Goal: Information Seeking & Learning: Learn about a topic

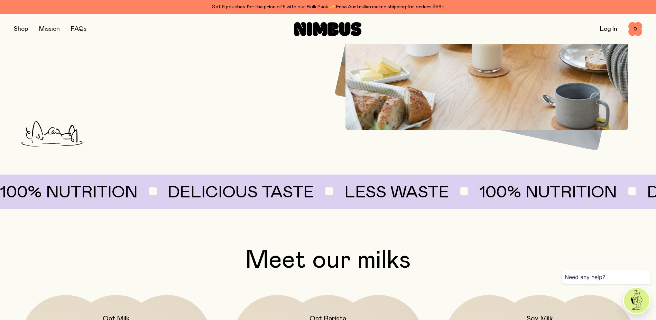
scroll to position [484, 0]
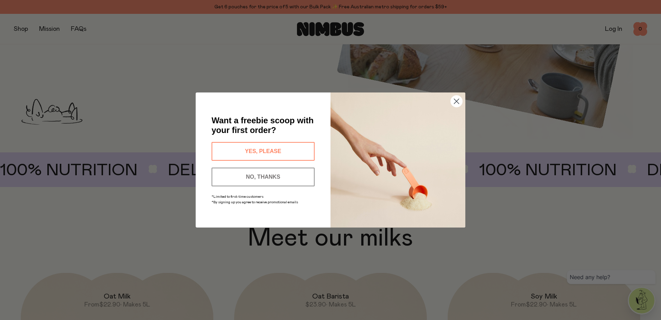
drag, startPoint x: 460, startPoint y: 100, endPoint x: 447, endPoint y: 108, distance: 15.5
click at [460, 100] on circle "Close dialog" at bounding box center [456, 100] width 11 height 11
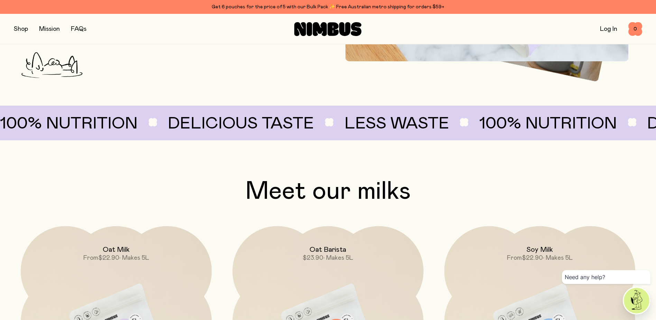
scroll to position [657, 0]
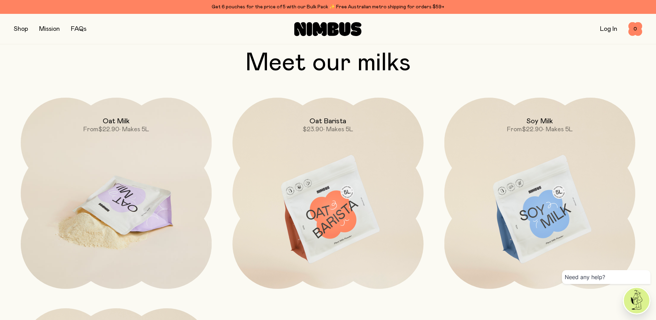
click at [108, 190] on img at bounding box center [116, 210] width 191 height 225
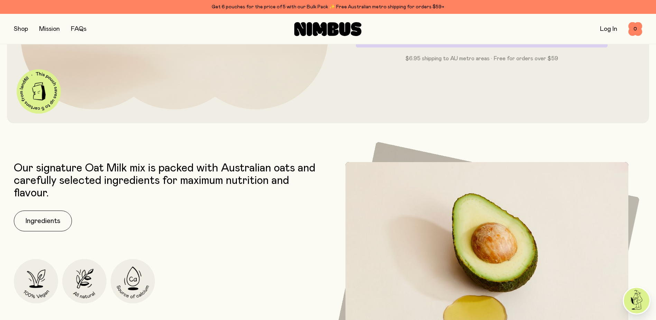
scroll to position [277, 0]
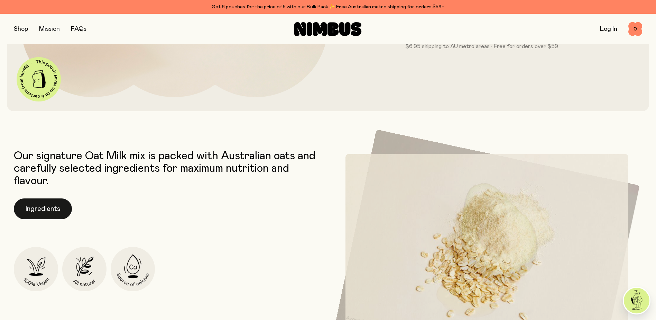
click at [52, 207] on button "Ingredients" at bounding box center [43, 208] width 58 height 21
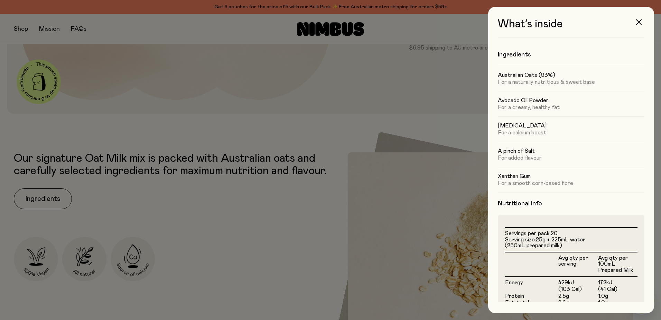
scroll to position [0, 0]
click at [348, 193] on div at bounding box center [330, 160] width 661 height 320
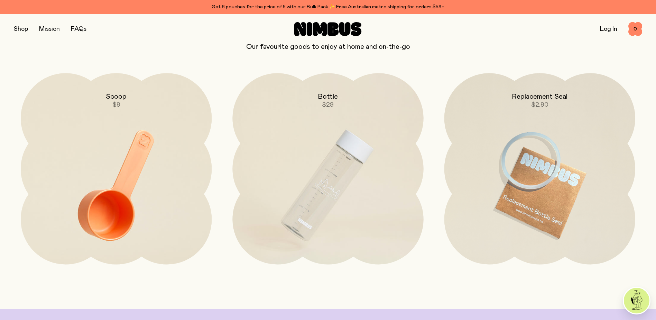
scroll to position [1937, 0]
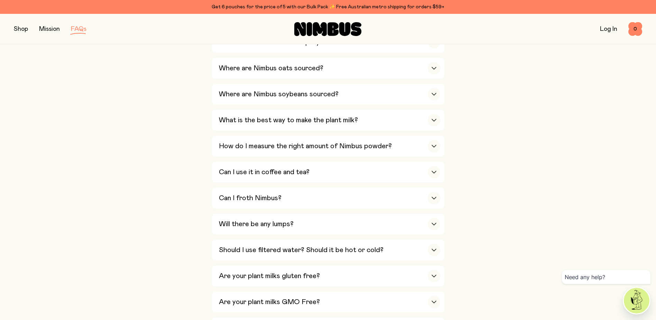
scroll to position [214, 0]
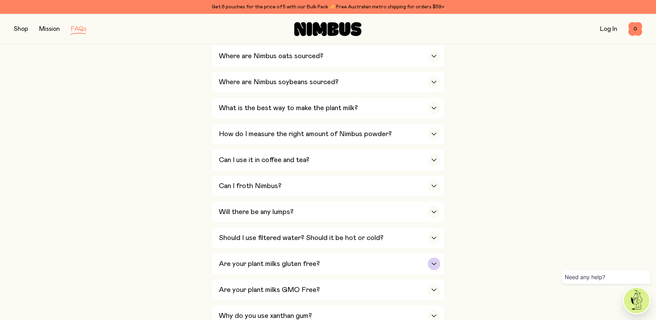
click at [291, 261] on h3 "Are your plant milks gluten free?" at bounding box center [269, 263] width 101 height 8
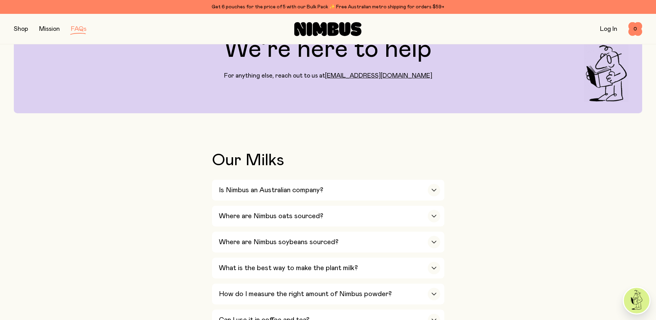
scroll to position [0, 0]
